Goal: Information Seeking & Learning: Learn about a topic

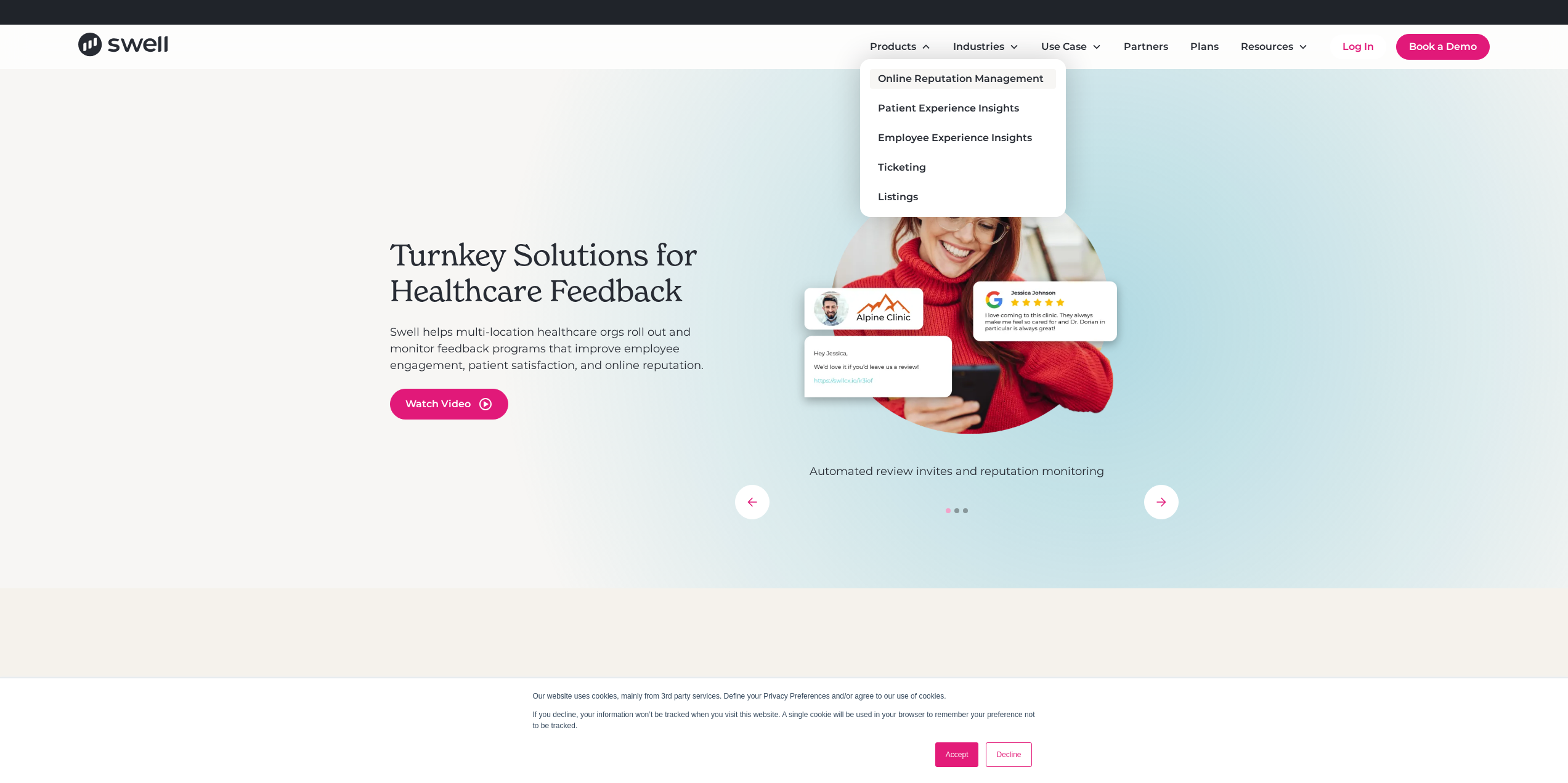
click at [988, 80] on div "Online Reputation Management" at bounding box center [961, 79] width 166 height 15
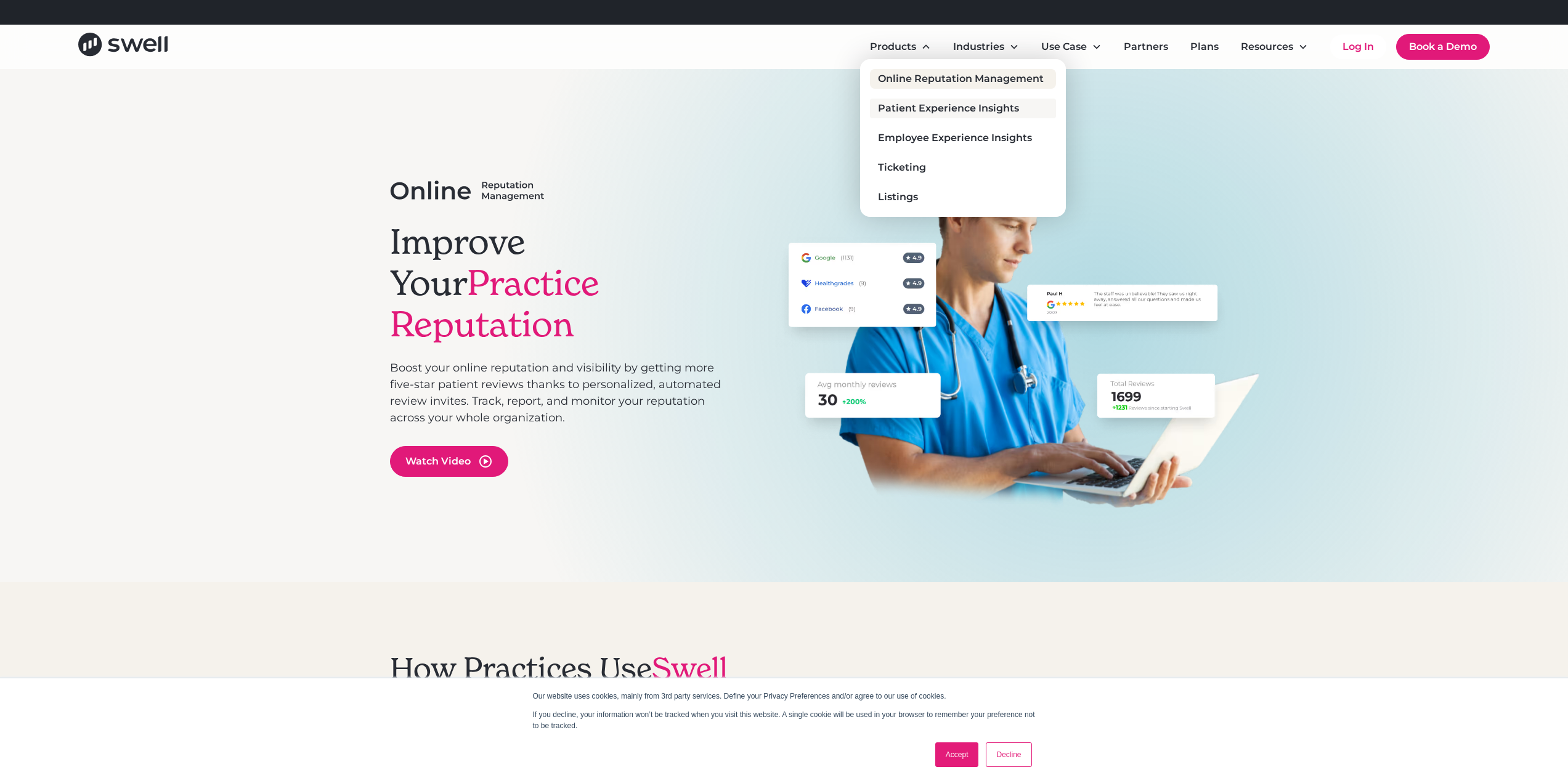
click at [958, 114] on div "Patient Experience Insights" at bounding box center [948, 108] width 141 height 15
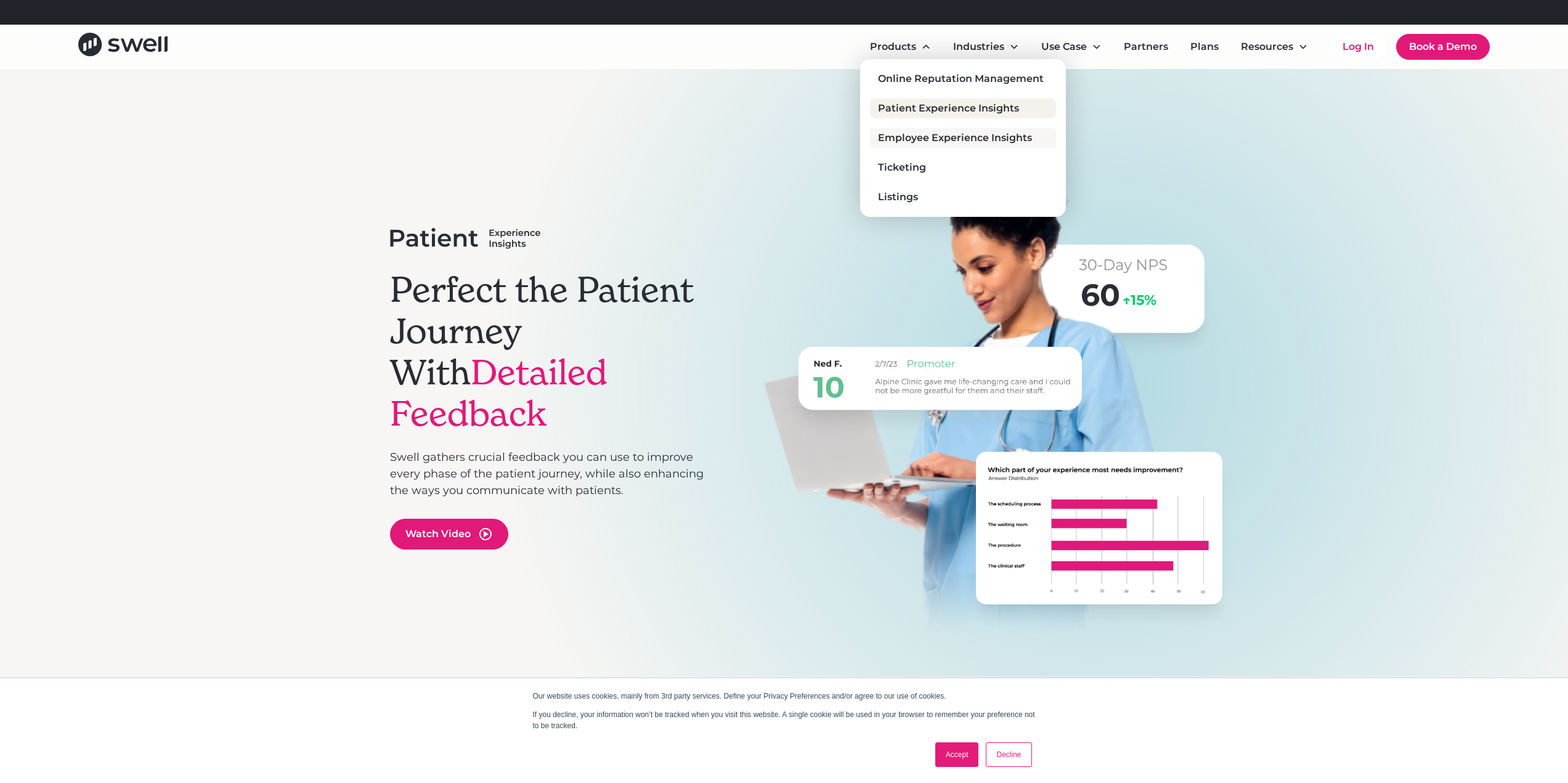
click at [959, 134] on div "Employee Experience Insights" at bounding box center [955, 138] width 154 height 15
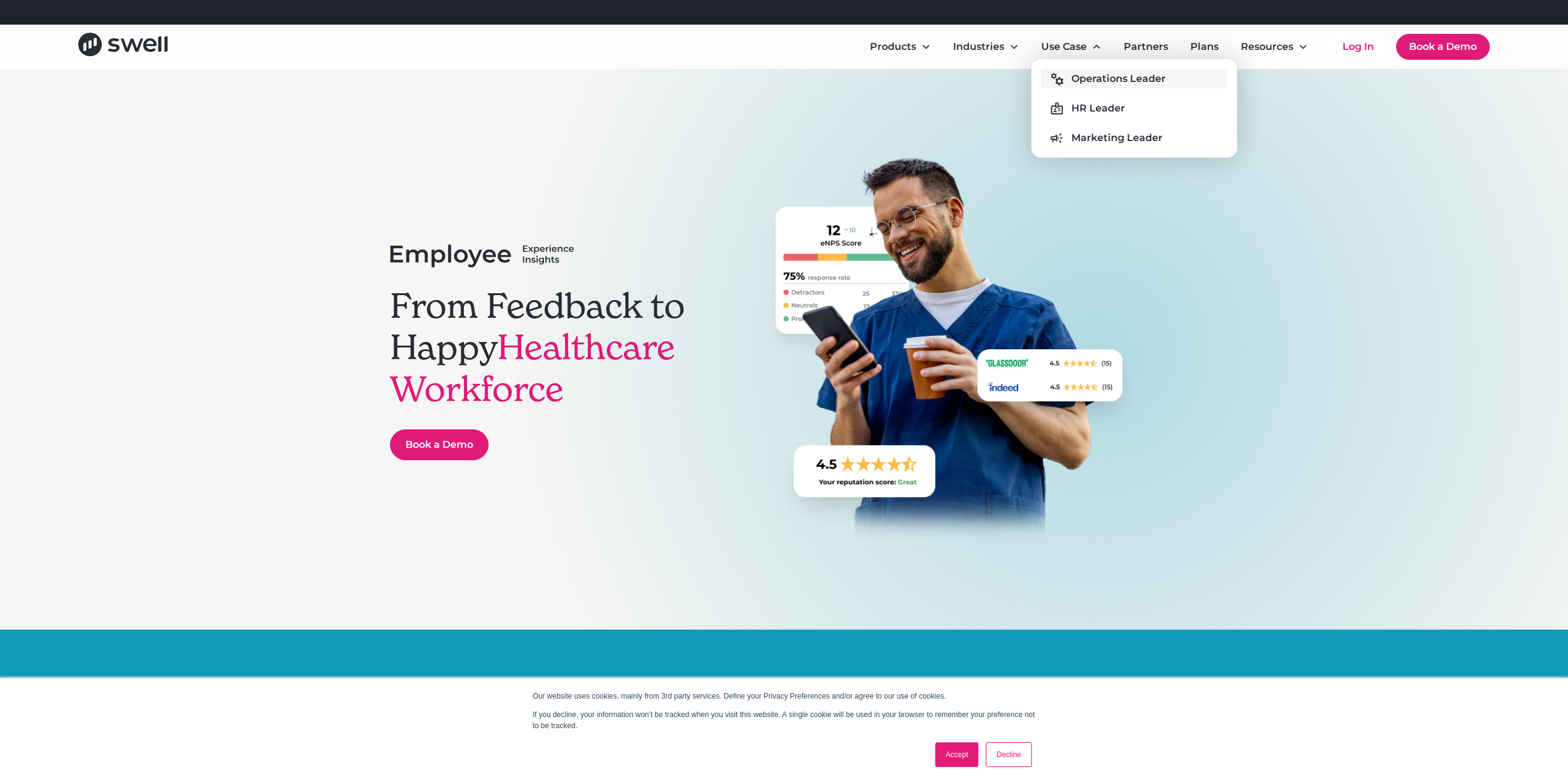
click at [1107, 88] on link "Operations Leader" at bounding box center [1134, 79] width 186 height 20
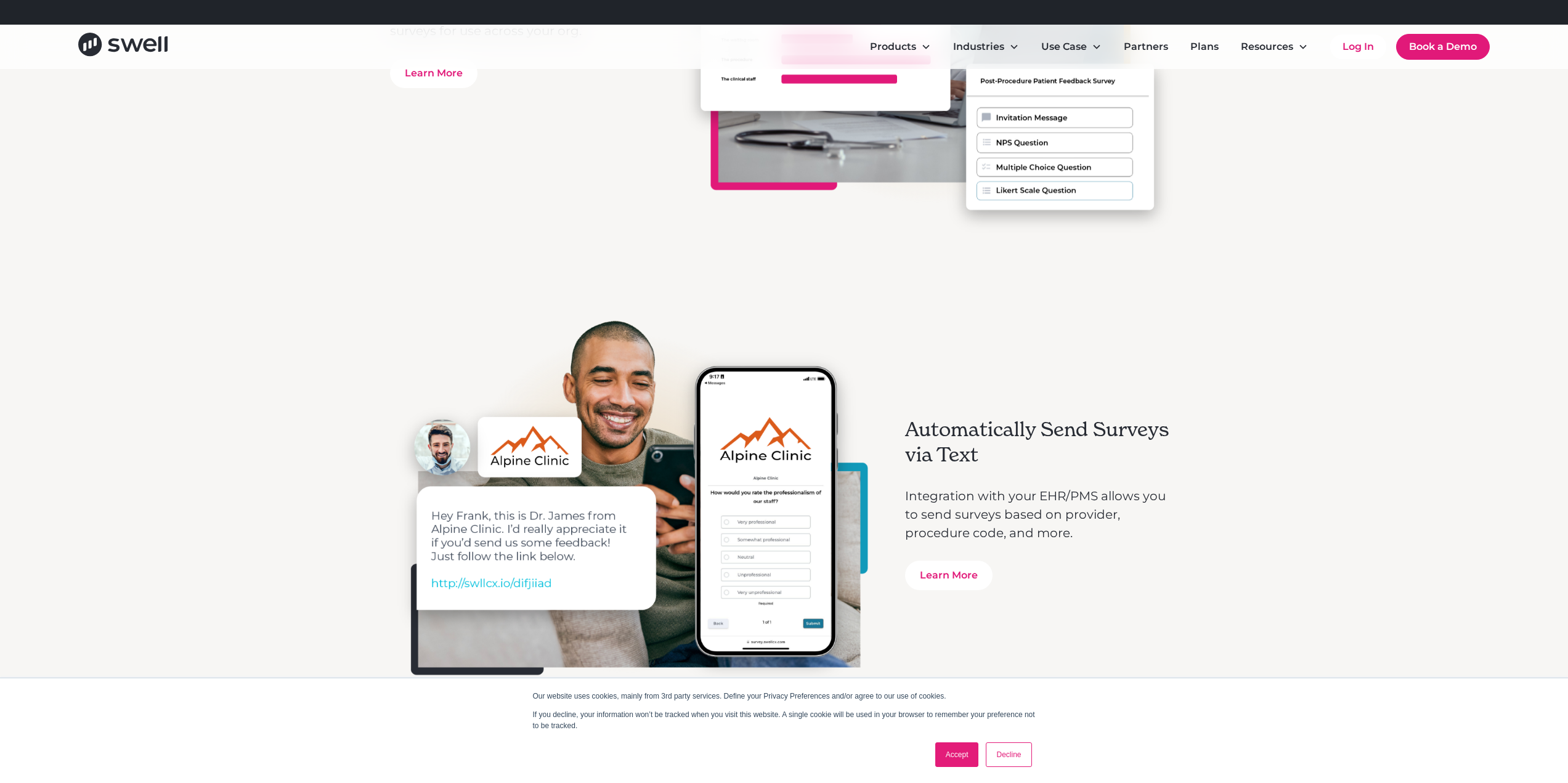
scroll to position [1355, 0]
click at [1218, 46] on link "Plans" at bounding box center [1204, 46] width 48 height 25
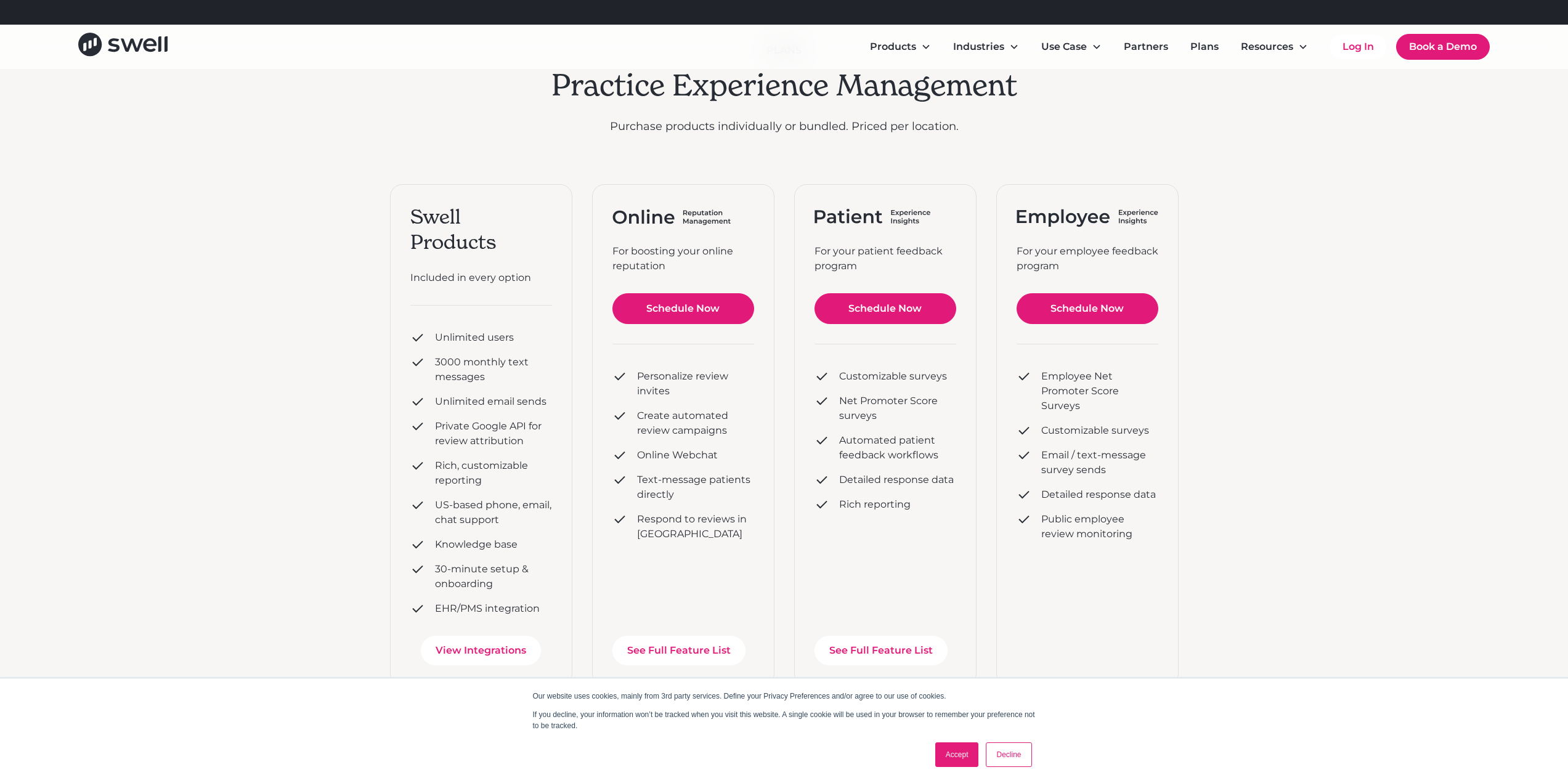
scroll to position [123, 0]
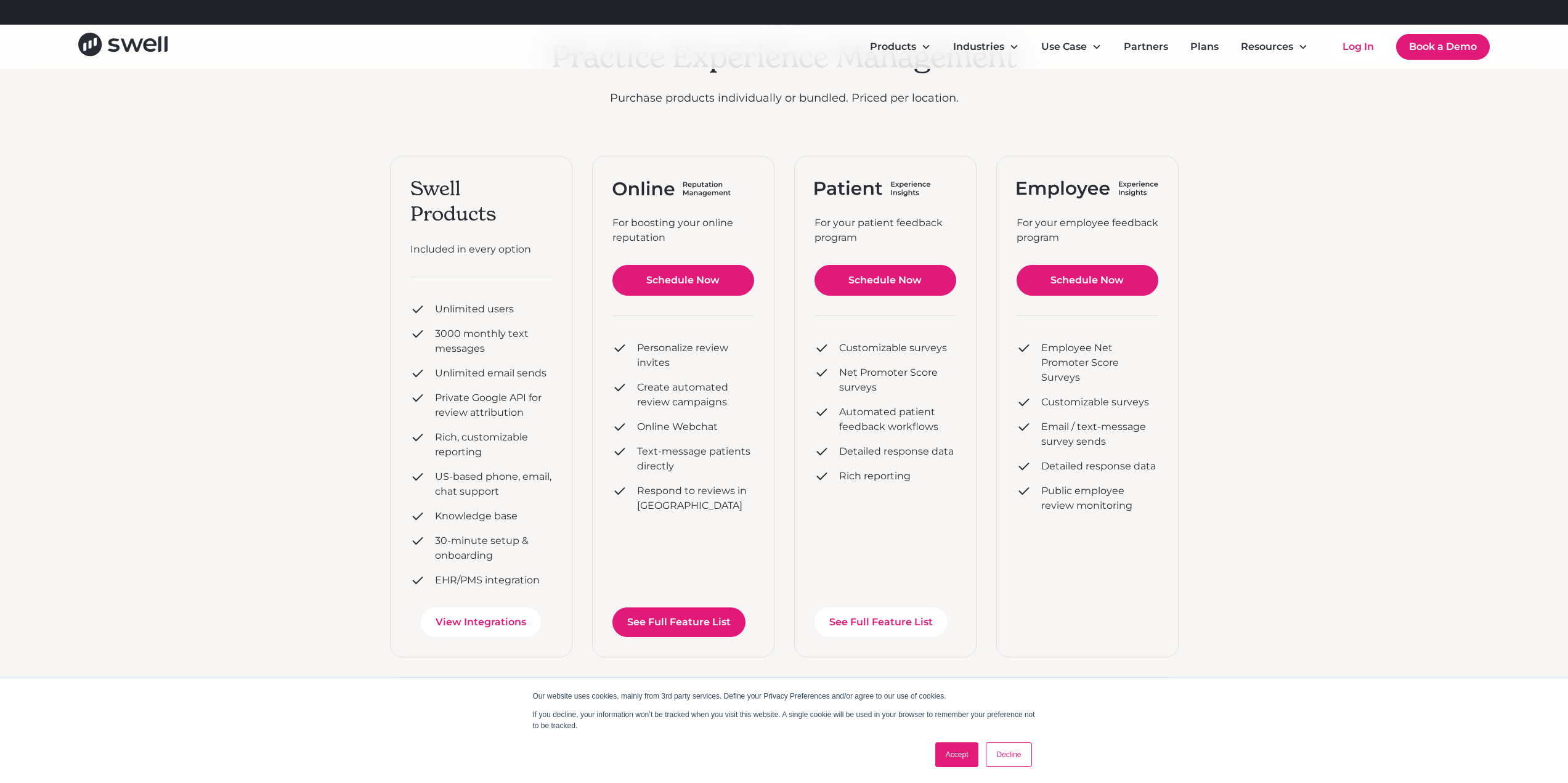
click at [700, 628] on link "See Full Feature List" at bounding box center [679, 621] width 133 height 29
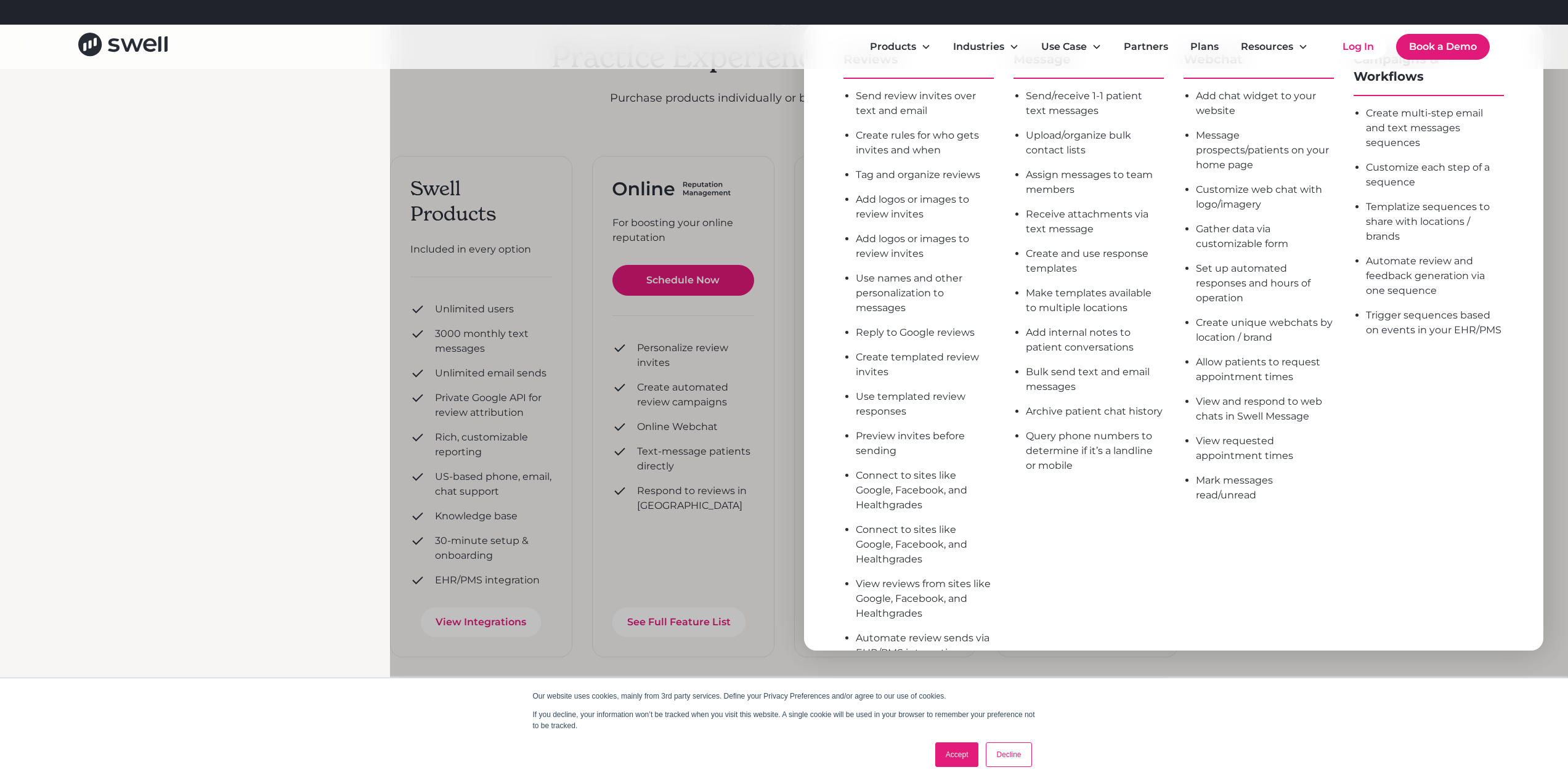
scroll to position [0, 0]
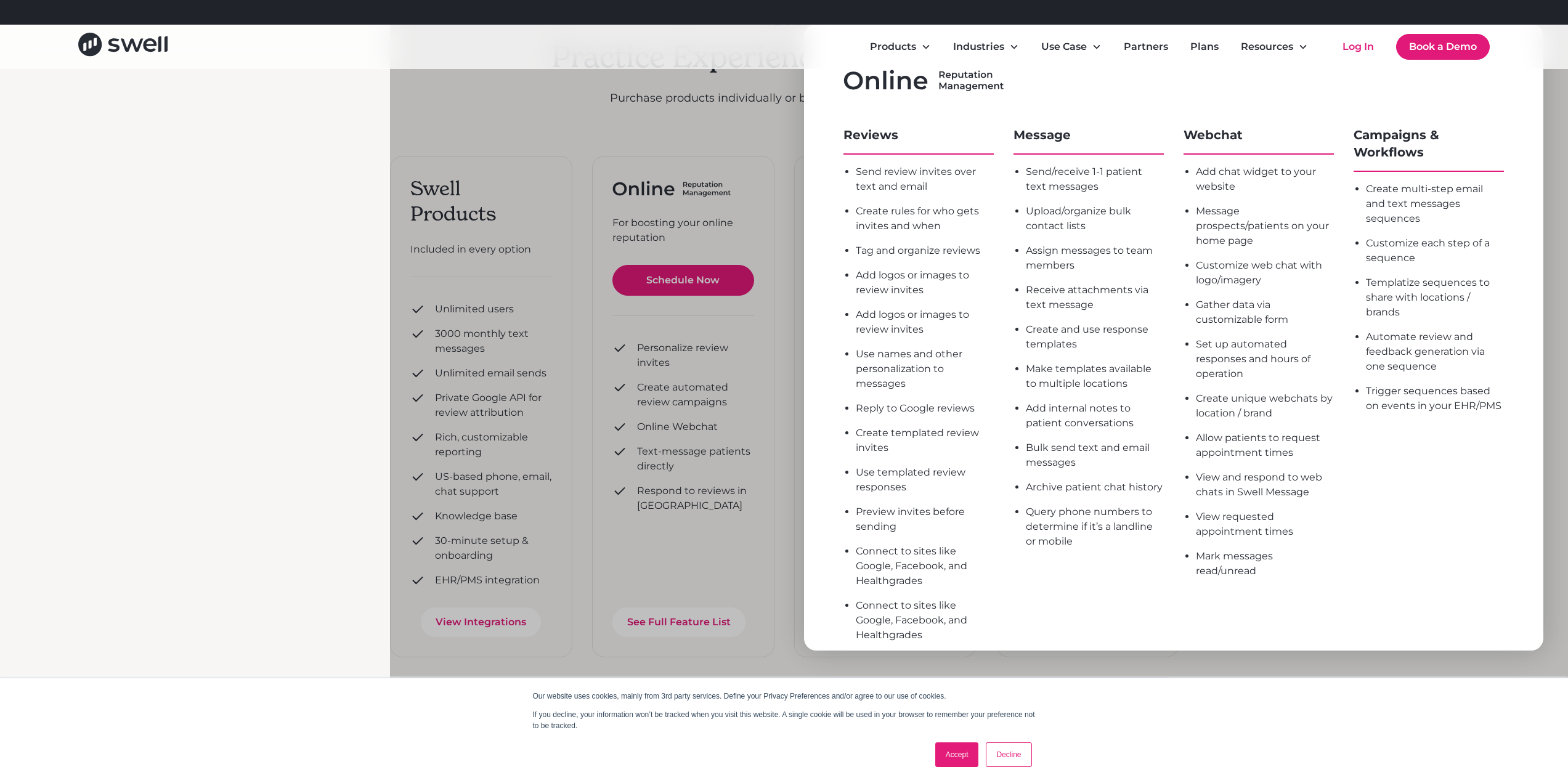
click at [27, 253] on div "plans Practice Experience Management Purchase products individually or bundled.…" at bounding box center [784, 653] width 1568 height 1415
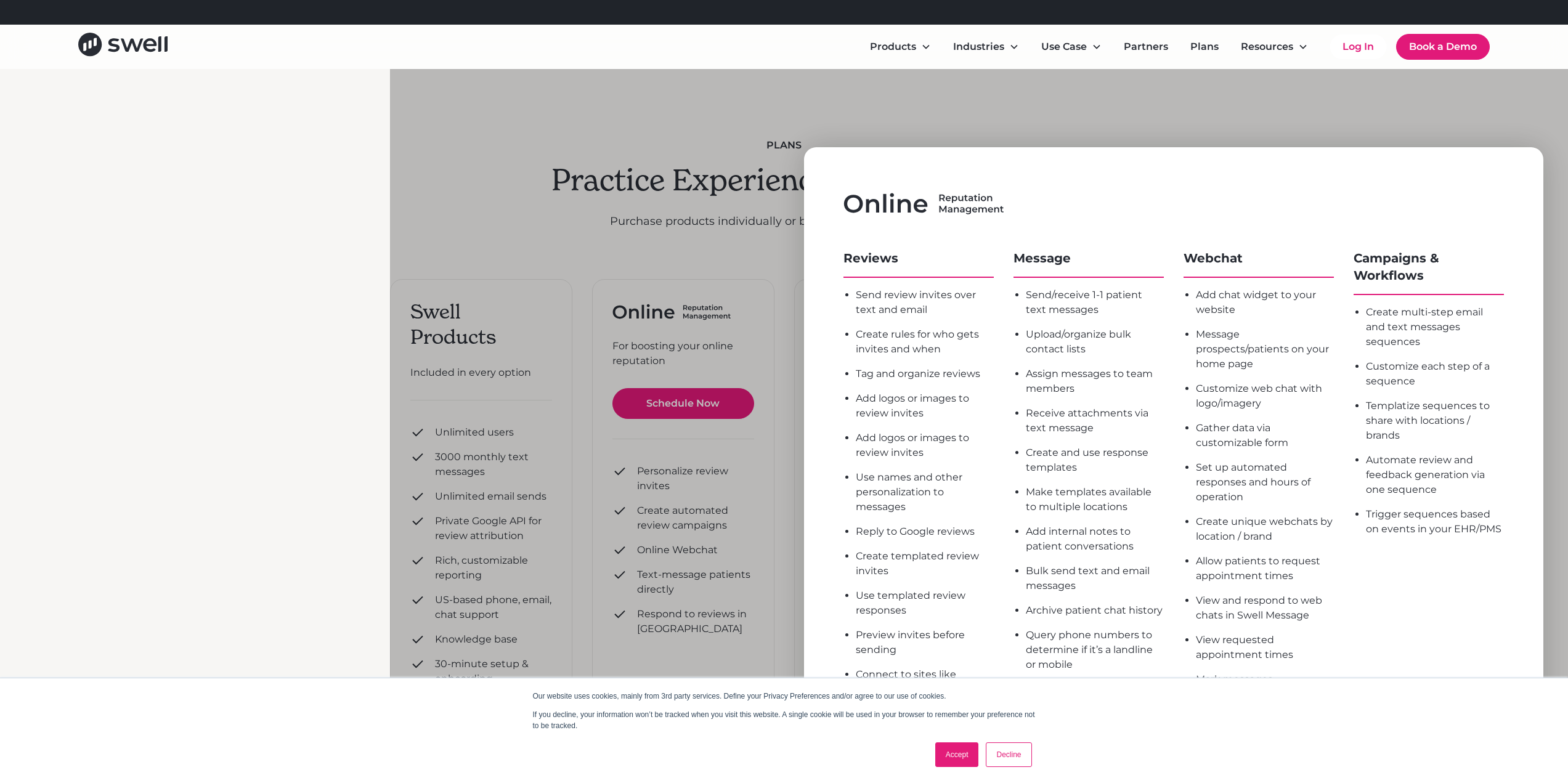
click at [948, 760] on link "Accept" at bounding box center [957, 754] width 44 height 25
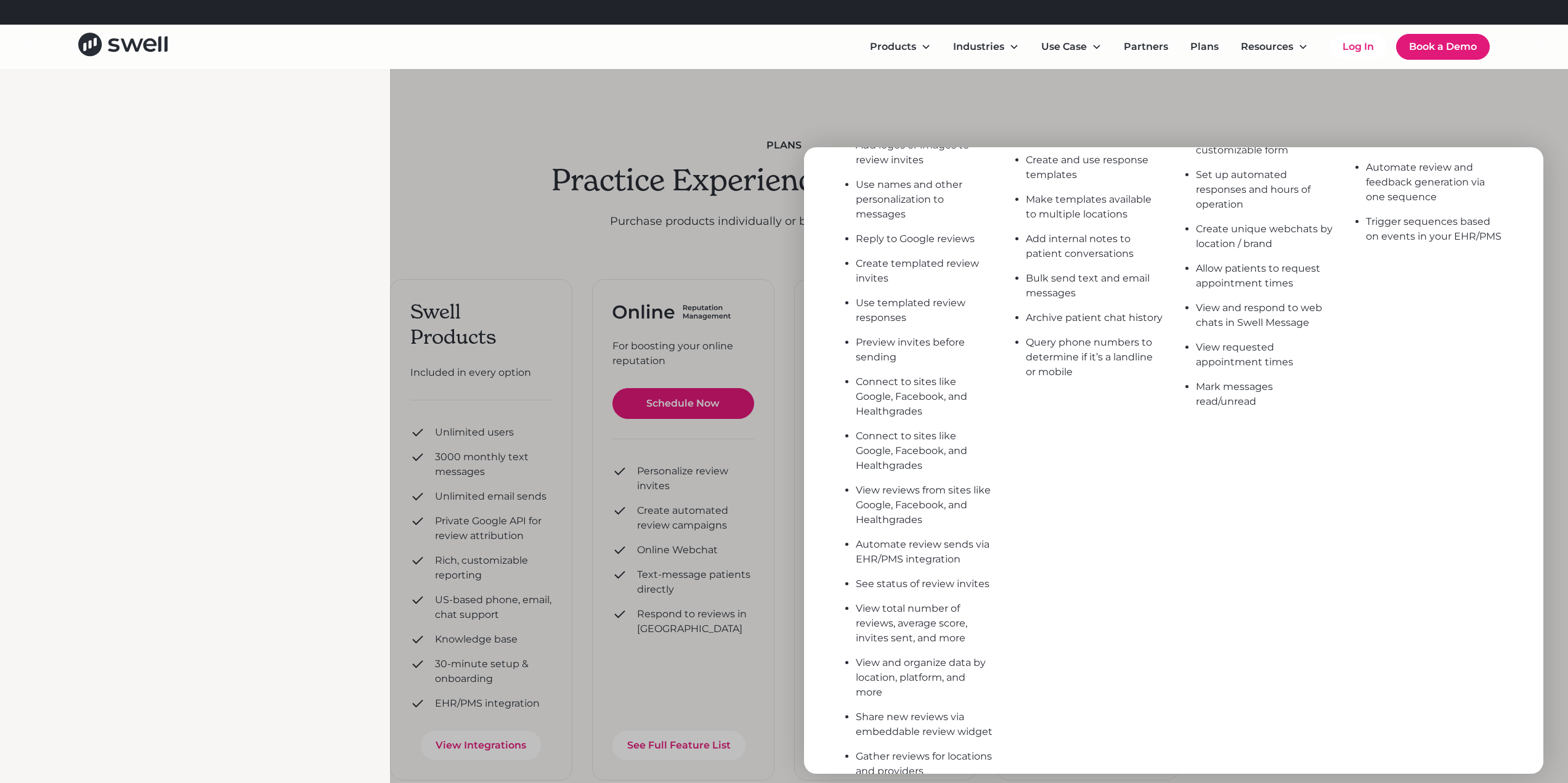
scroll to position [431, 0]
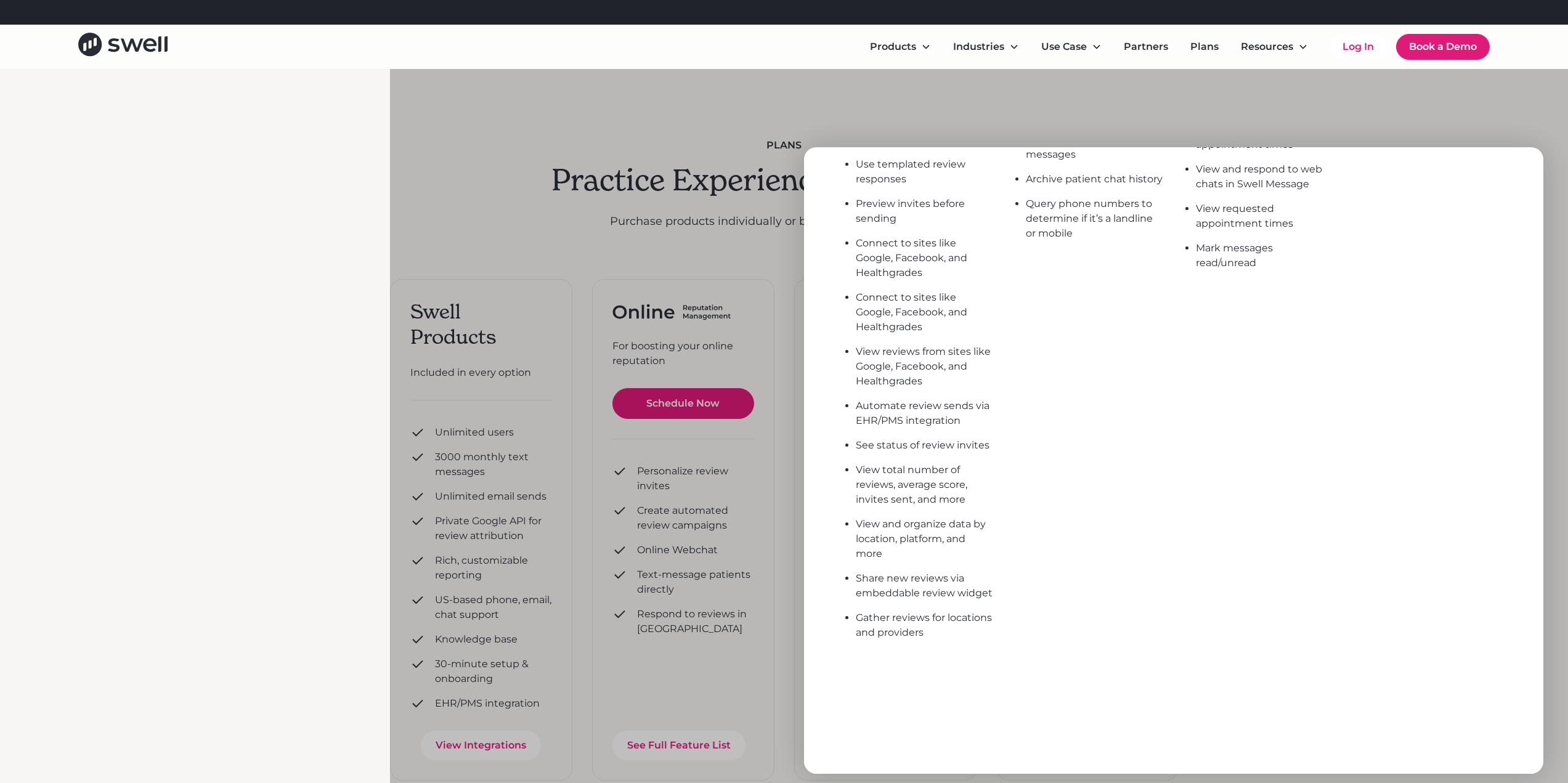
click at [261, 396] on div "plans Practice Experience Management Purchase products individually or bundled.…" at bounding box center [784, 777] width 1568 height 1415
click at [834, 108] on div at bounding box center [1174, 460] width 1568 height 783
